Goal: Information Seeking & Learning: Learn about a topic

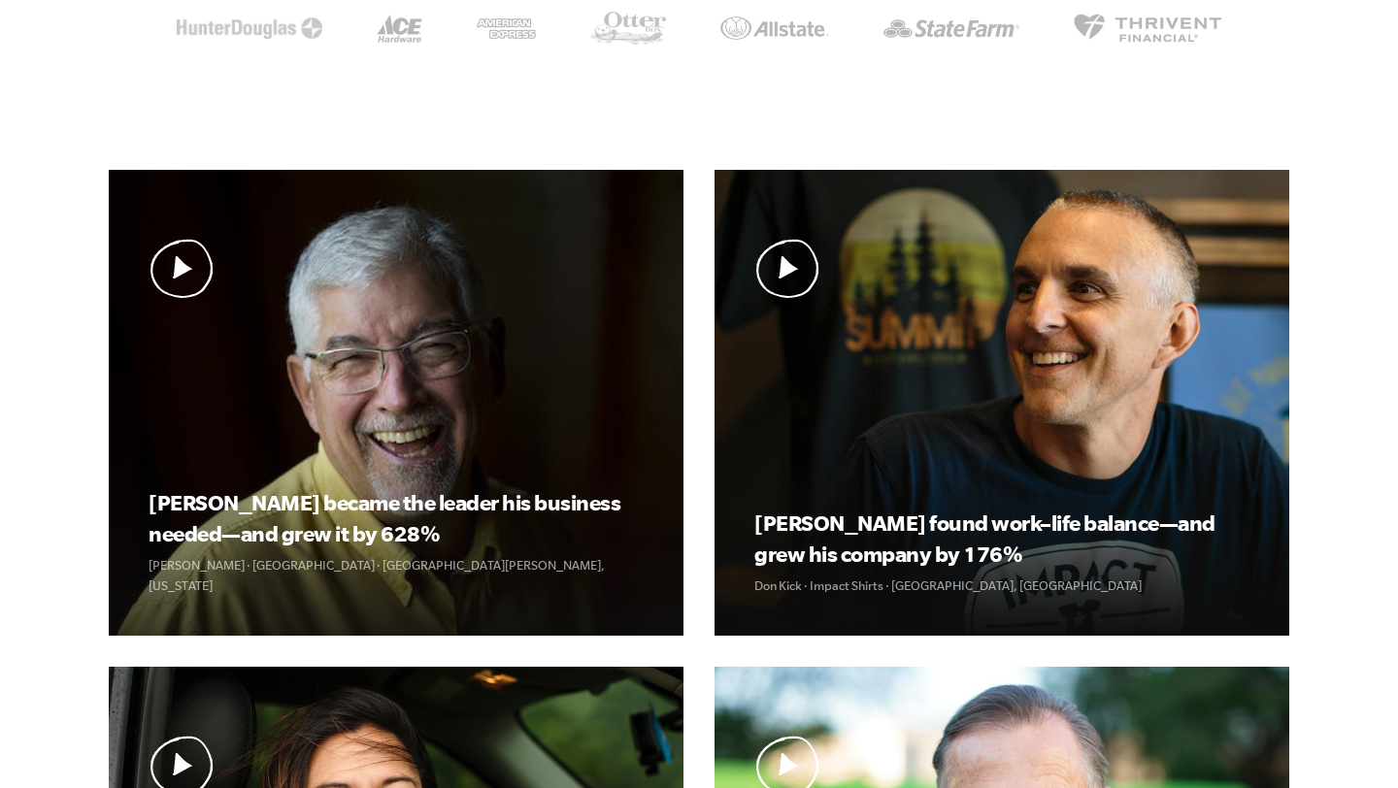
scroll to position [590, 0]
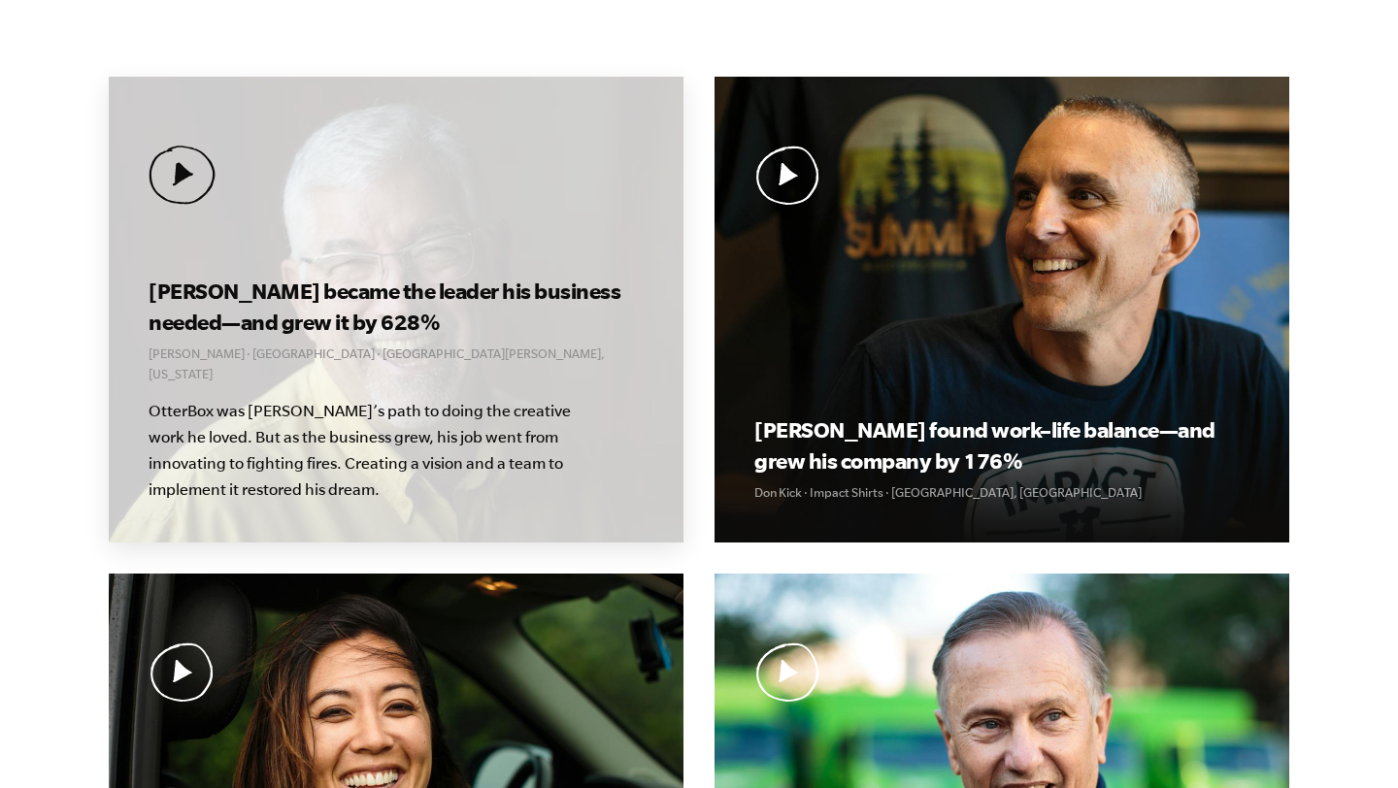
click at [206, 179] on img at bounding box center [181, 175] width 67 height 59
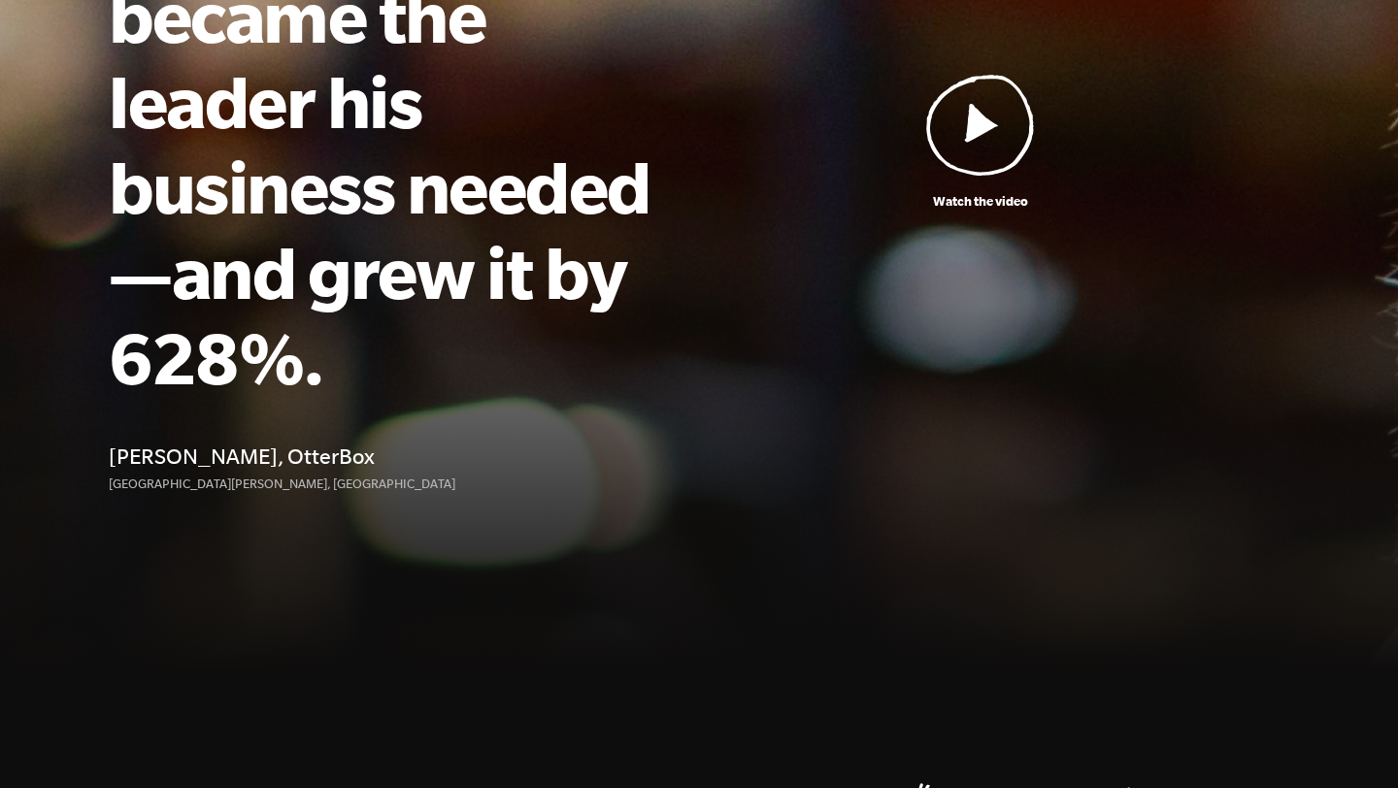
scroll to position [320, 0]
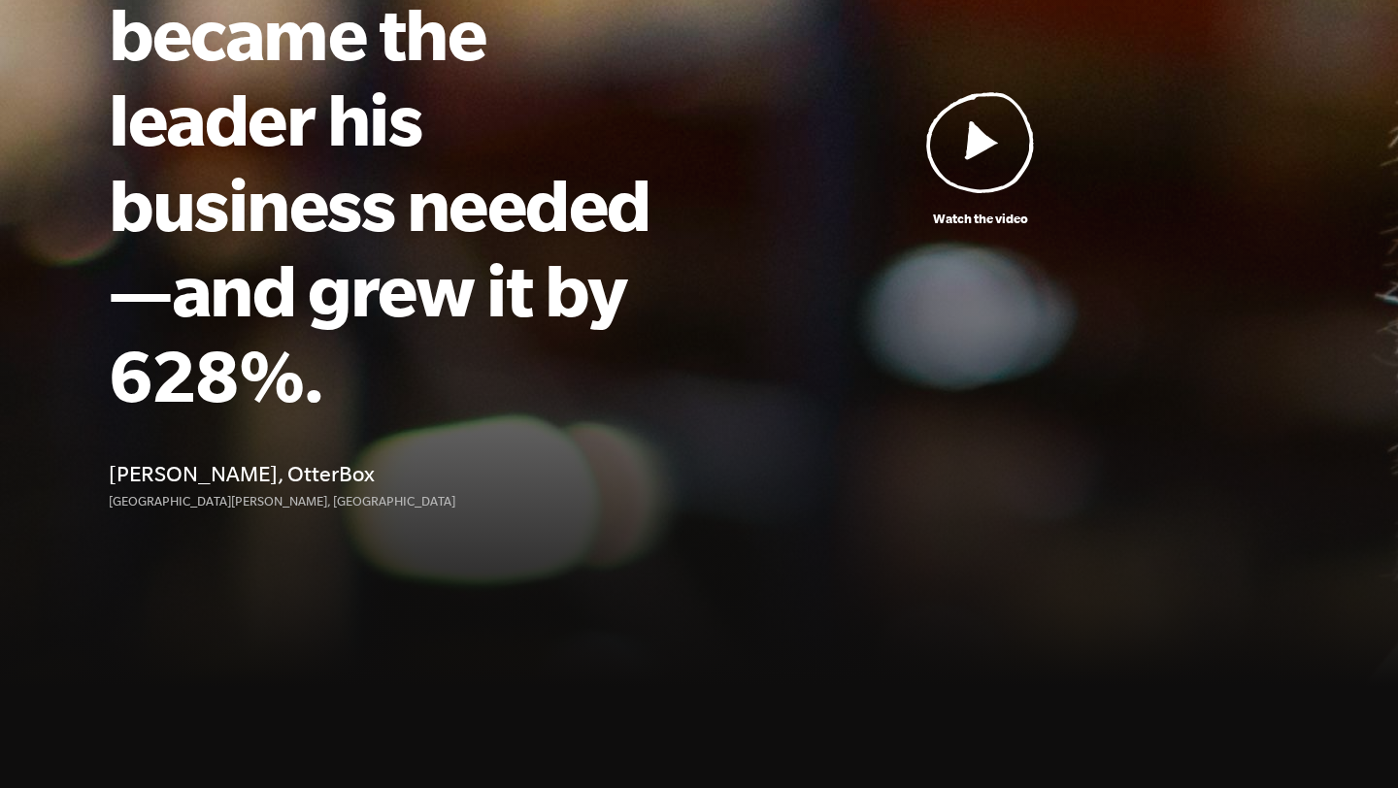
click at [975, 117] on img at bounding box center [980, 142] width 109 height 102
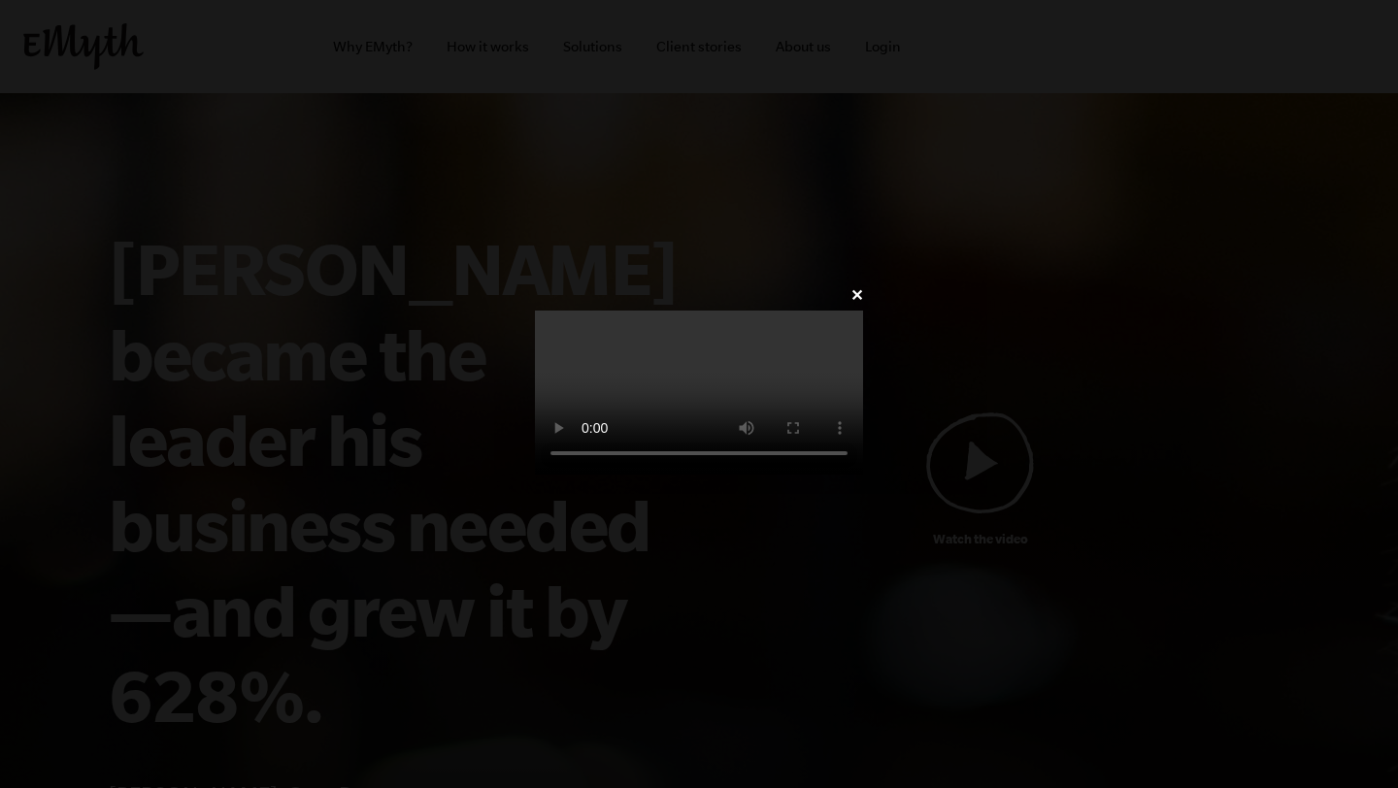
click at [863, 286] on link "✕" at bounding box center [856, 295] width 13 height 18
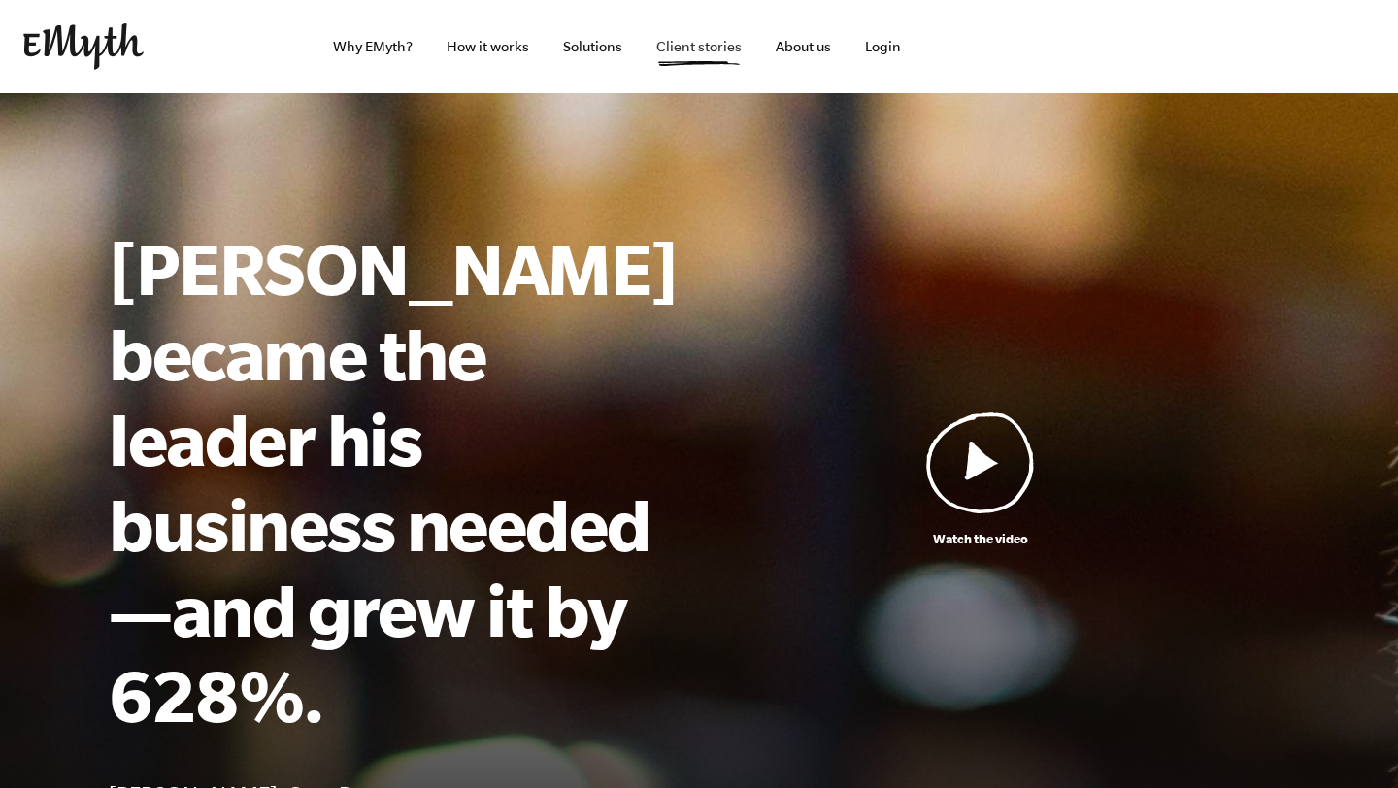
click at [700, 48] on link "Client stories" at bounding box center [699, 46] width 116 height 93
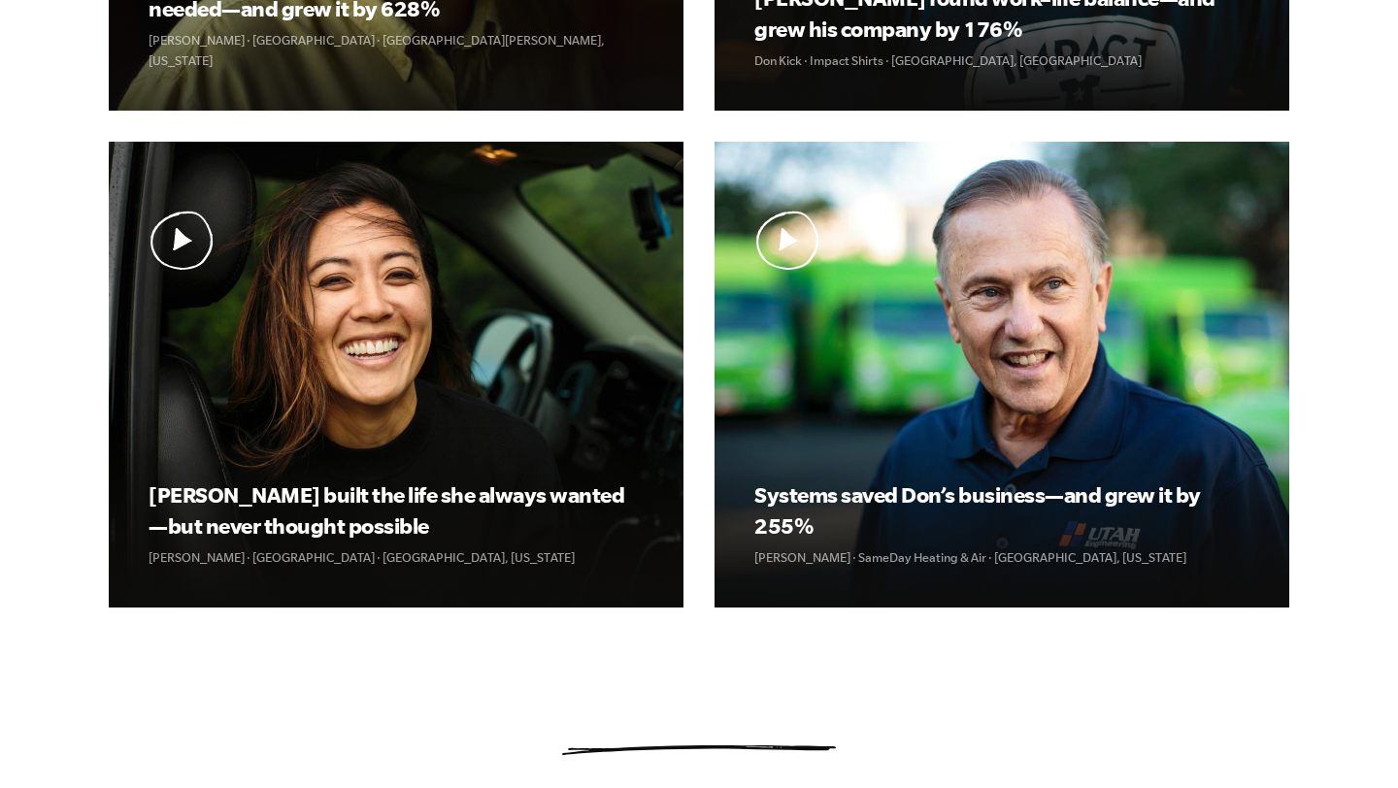
scroll to position [938, 0]
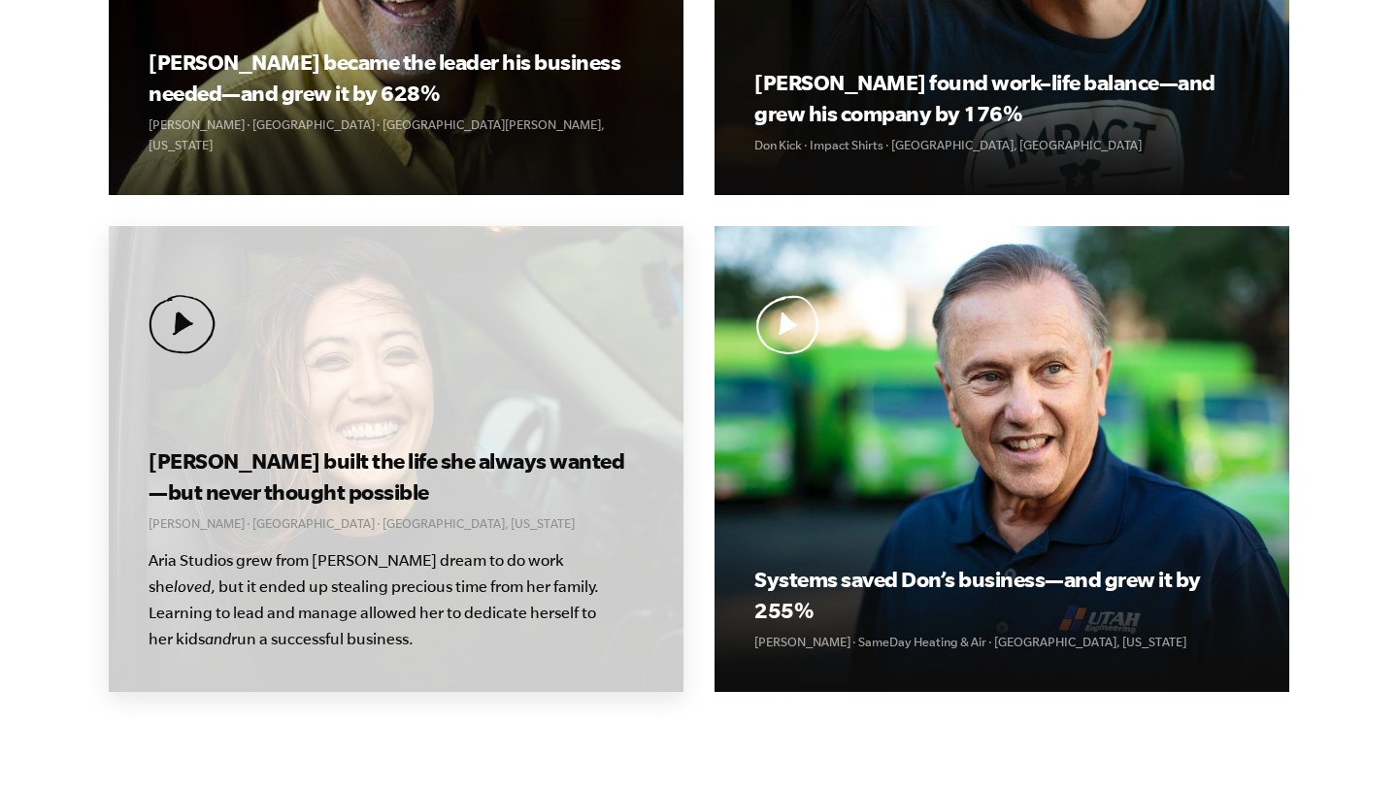
click at [185, 327] on img at bounding box center [181, 324] width 67 height 59
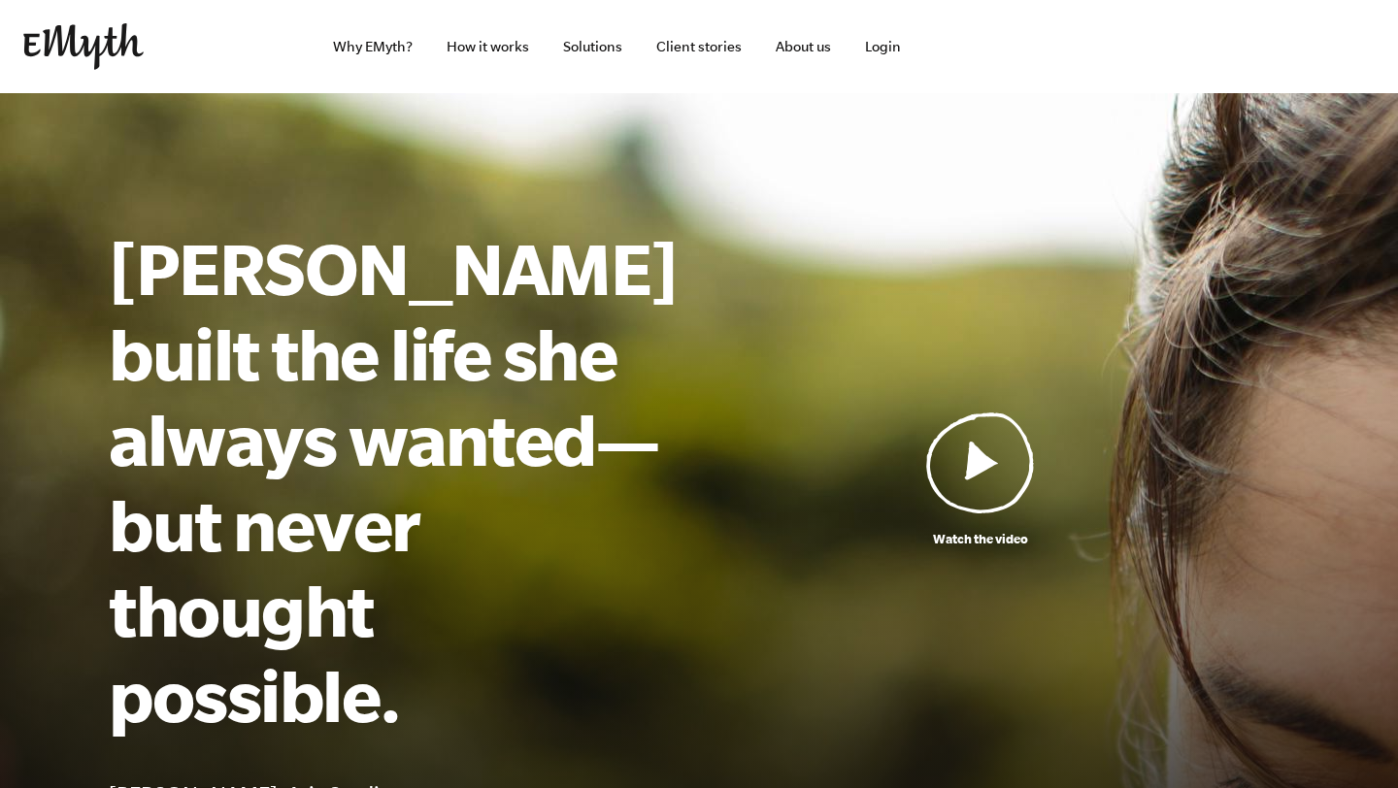
click at [977, 412] on img at bounding box center [980, 463] width 109 height 102
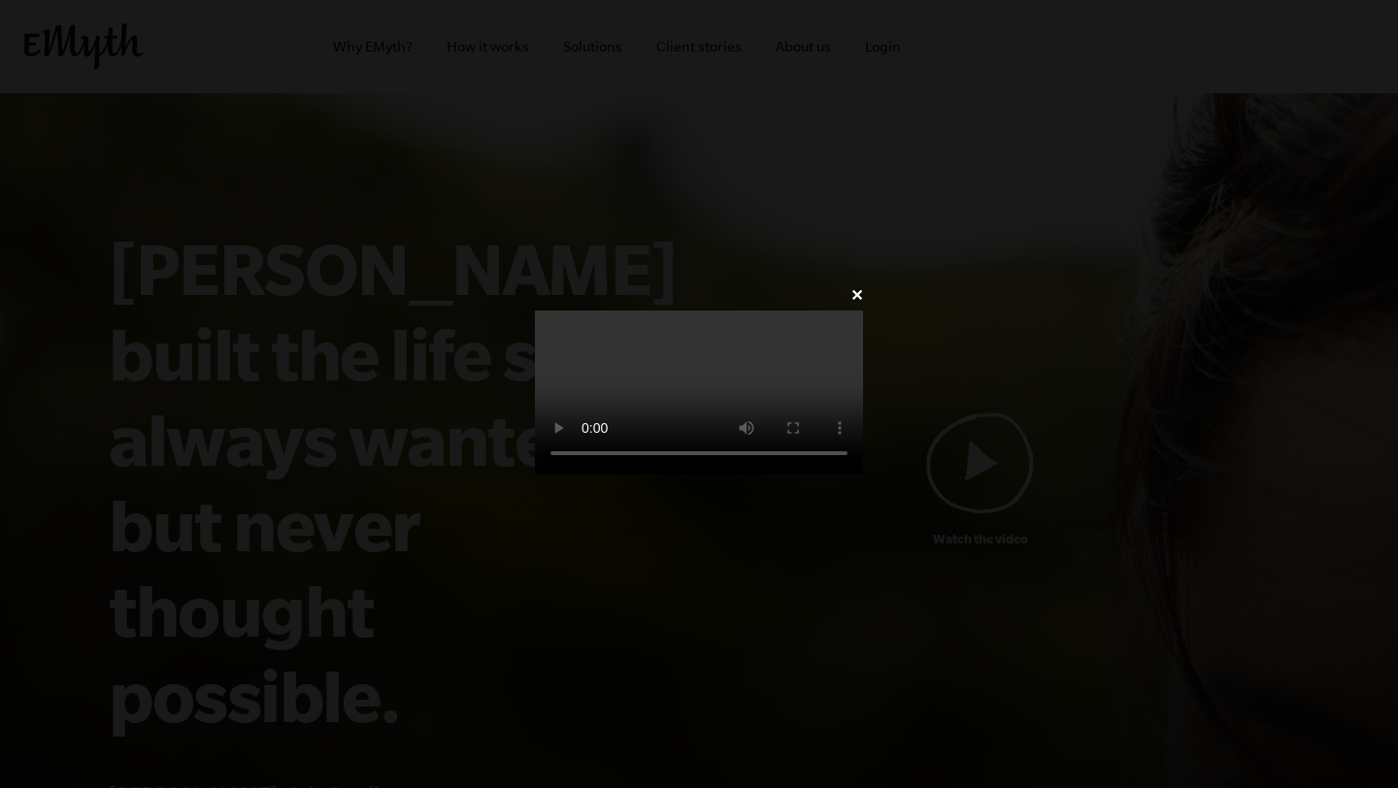
click at [863, 286] on link "✕" at bounding box center [856, 295] width 13 height 18
